Goal: Entertainment & Leisure: Consume media (video, audio)

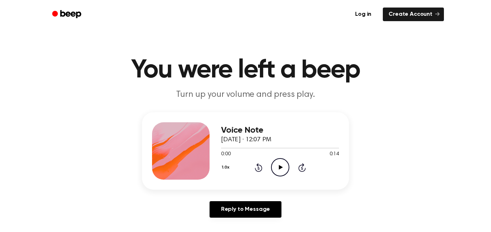
click at [276, 168] on icon "Play Audio" at bounding box center [280, 167] width 18 height 18
click at [273, 165] on icon "Play Audio" at bounding box center [280, 167] width 18 height 18
click at [273, 167] on icon "Play Audio" at bounding box center [280, 167] width 18 height 18
click at [276, 165] on icon "Play Audio" at bounding box center [280, 167] width 18 height 18
click at [278, 169] on icon "Play Audio" at bounding box center [280, 167] width 18 height 18
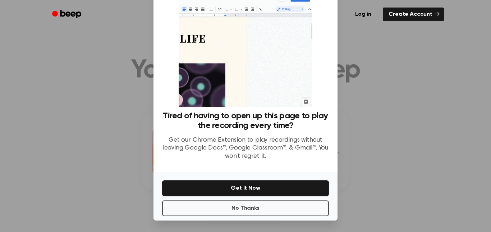
scroll to position [24, 0]
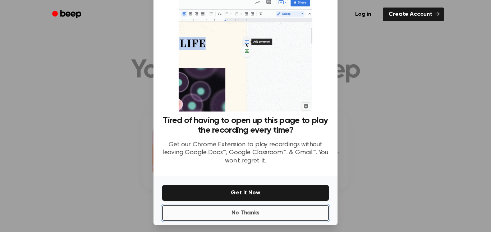
click at [276, 216] on button "No Thanks" at bounding box center [245, 213] width 167 height 16
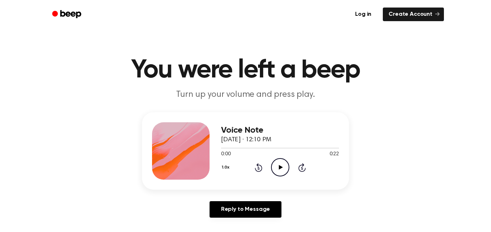
click at [278, 167] on icon "Play Audio" at bounding box center [280, 167] width 18 height 18
click at [279, 172] on icon "Play Audio" at bounding box center [280, 167] width 18 height 18
click at [282, 170] on icon "Play Audio" at bounding box center [280, 167] width 18 height 18
click at [286, 166] on icon "Play Audio" at bounding box center [280, 167] width 18 height 18
click at [278, 164] on icon "Play Audio" at bounding box center [280, 167] width 18 height 18
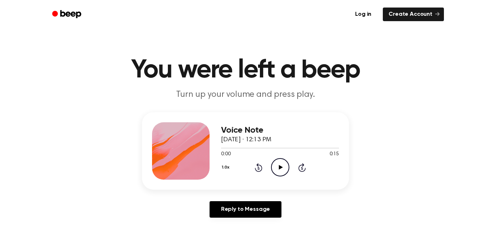
click at [274, 167] on icon "Play Audio" at bounding box center [280, 167] width 18 height 18
click at [271, 162] on icon "Play Audio" at bounding box center [280, 167] width 18 height 18
click at [278, 163] on icon "Play Audio" at bounding box center [280, 167] width 18 height 18
click at [277, 161] on icon "Play Audio" at bounding box center [280, 167] width 18 height 18
click at [274, 164] on icon "Play Audio" at bounding box center [280, 167] width 18 height 18
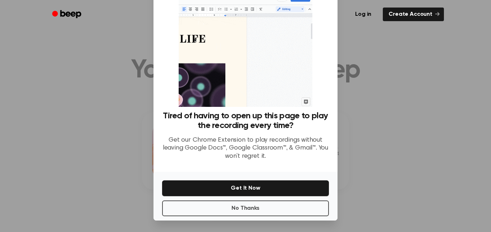
scroll to position [28, 0]
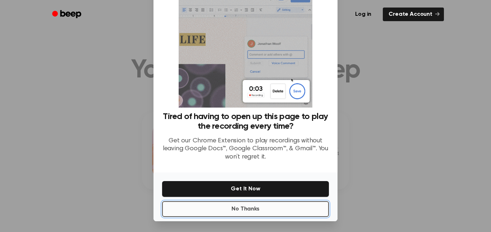
click at [266, 208] on button "No Thanks" at bounding box center [245, 210] width 167 height 16
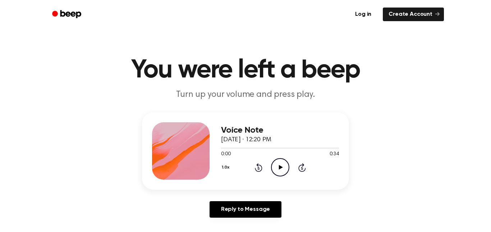
click at [277, 171] on icon "Play Audio" at bounding box center [280, 167] width 18 height 18
